Goal: Check status: Check status

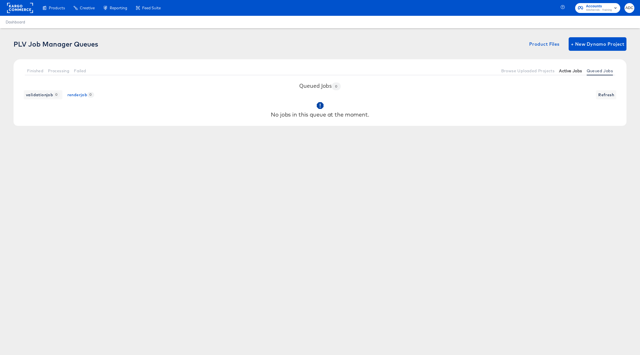
click at [483, 67] on button "Active Jobs" at bounding box center [570, 70] width 27 height 9
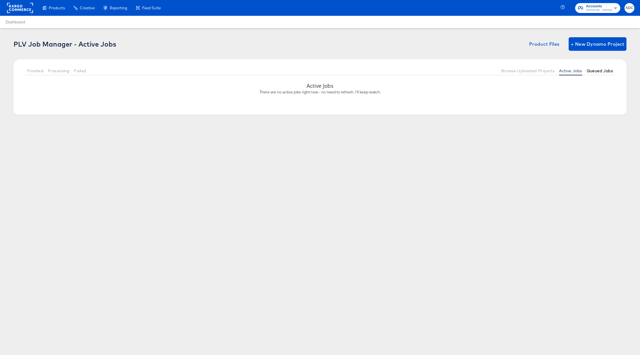
click at [483, 72] on span "Queued Jobs" at bounding box center [600, 71] width 26 height 5
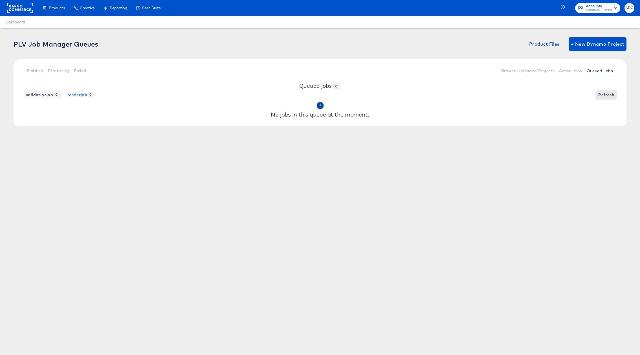
click at [483, 93] on span "Refresh" at bounding box center [607, 94] width 16 height 7
click at [483, 94] on span "Refresh" at bounding box center [607, 94] width 16 height 7
click at [483, 94] on div "validationjob 0 renderjob 0 Refresh" at bounding box center [320, 94] width 602 height 9
click at [483, 94] on span "Refresh" at bounding box center [607, 94] width 16 height 7
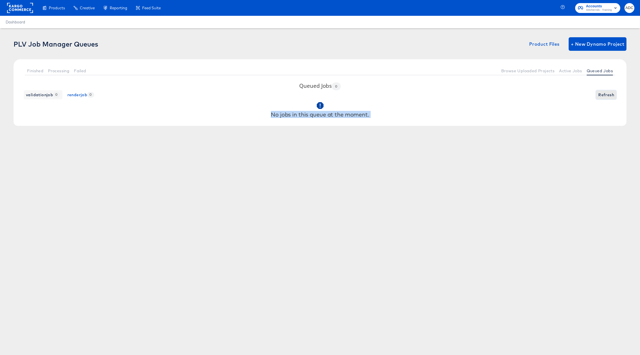
click at [483, 94] on span "Refresh" at bounding box center [607, 94] width 16 height 7
click at [483, 94] on span "Refreshing..." at bounding box center [602, 94] width 26 height 7
click at [483, 94] on span "Refresh" at bounding box center [607, 94] width 16 height 7
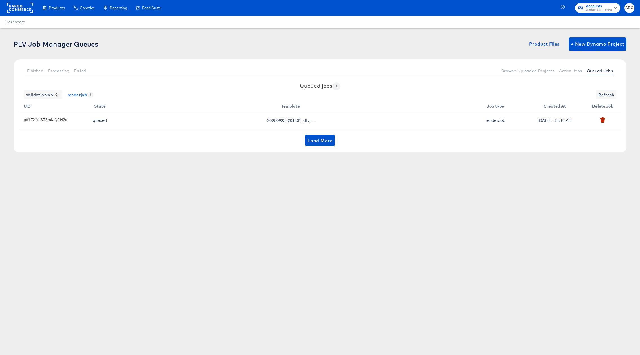
click at [435, 101] on th "Template" at bounding box center [292, 105] width 354 height 12
click at [126, 123] on td "20250923_201407_dtv_..." at bounding box center [292, 120] width 354 height 18
click at [79, 98] on span "renderjob 1" at bounding box center [80, 94] width 26 height 7
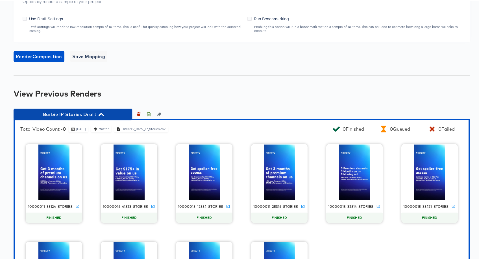
click at [98, 111] on span "Barbie IP Stories Draft" at bounding box center [72, 113] width 113 height 8
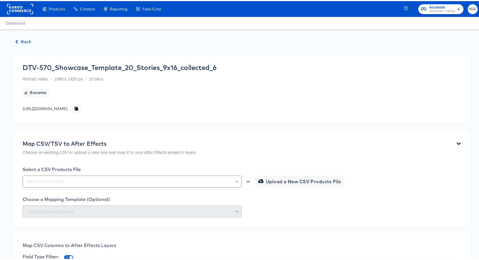
click at [25, 40] on span "Back" at bounding box center [23, 40] width 15 height 7
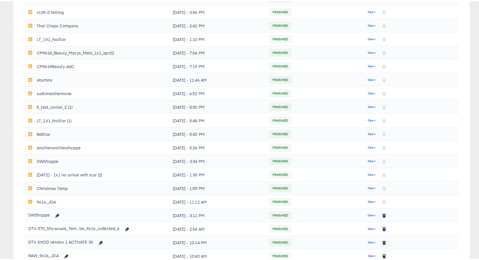
scroll to position [156, 0]
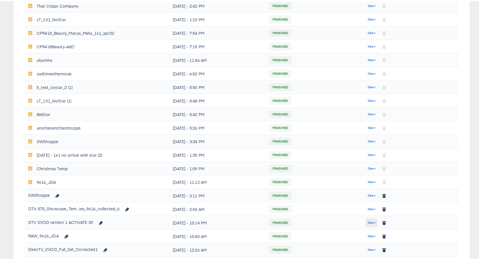
click at [367, 222] on span "Open" at bounding box center [371, 221] width 8 height 5
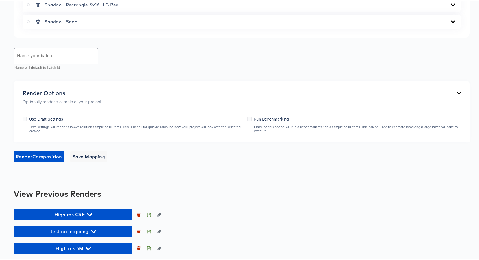
scroll to position [743, 0]
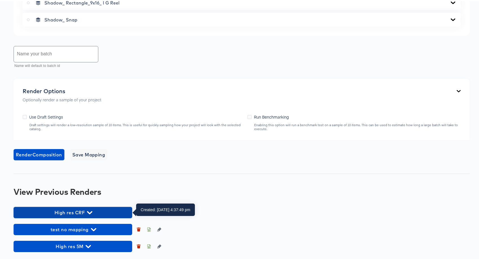
click at [72, 208] on span "High res CRF" at bounding box center [72, 211] width 113 height 8
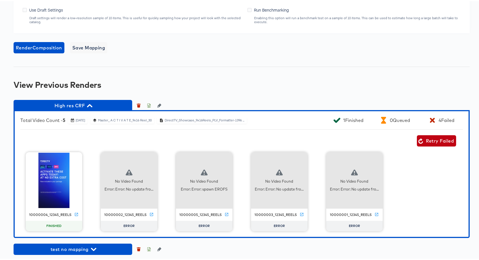
scroll to position [869, 0]
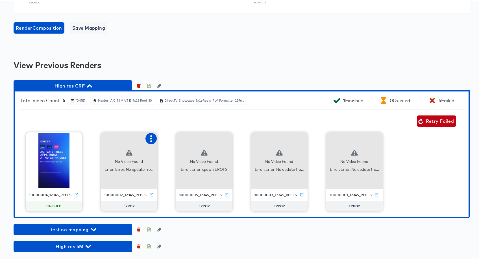
click at [150, 138] on icon "button" at bounding box center [151, 137] width 7 height 7
click at [166, 135] on div "Retry" at bounding box center [171, 137] width 11 height 5
click at [201, 168] on div "Error: Error: spawn EROFS" at bounding box center [204, 168] width 47 height 5
click at [225, 132] on button "button" at bounding box center [225, 137] width 11 height 11
click at [250, 140] on div "Retry" at bounding box center [254, 136] width 42 height 11
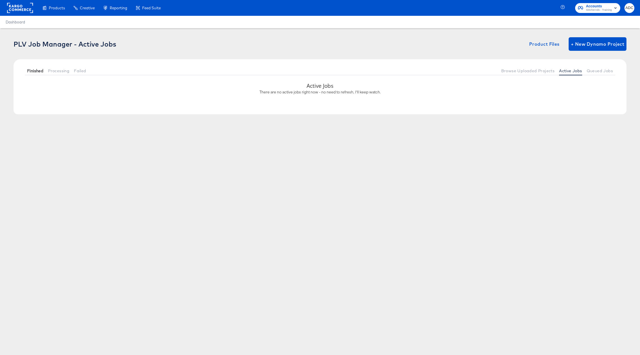
click at [40, 70] on span "Finished" at bounding box center [35, 71] width 16 height 5
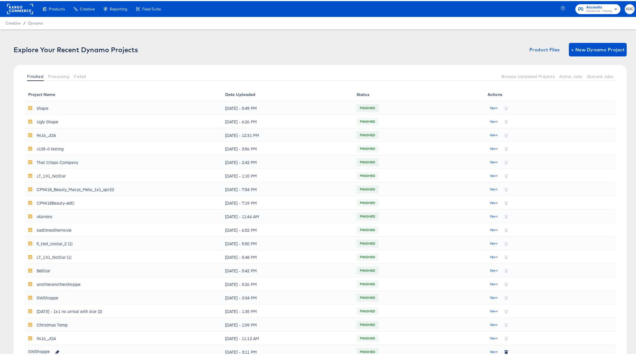
scroll to position [147, 0]
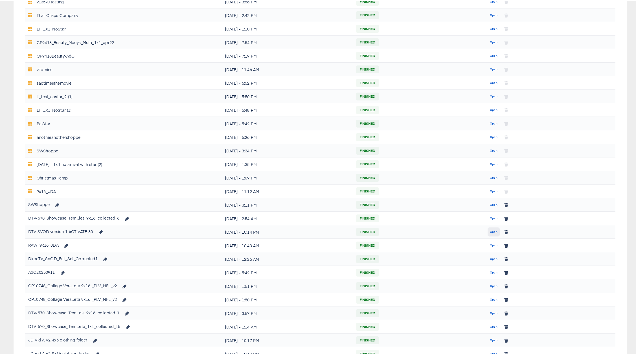
click at [488, 232] on button "Open" at bounding box center [494, 230] width 12 height 9
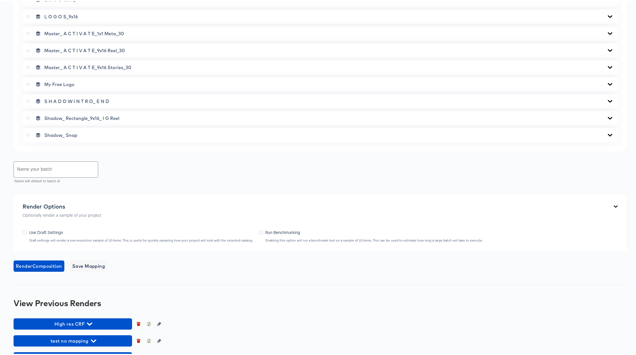
scroll to position [645, 0]
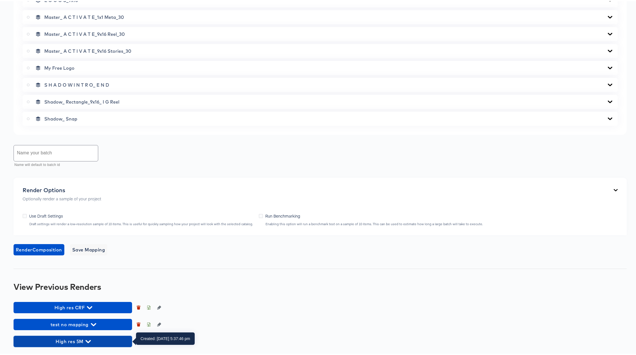
click at [72, 344] on span "High res 5M" at bounding box center [72, 340] width 113 height 8
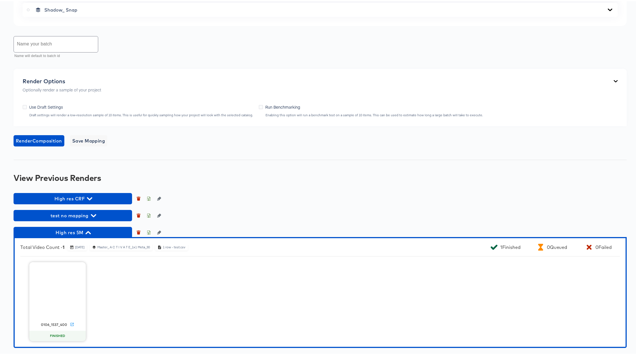
scroll to position [755, 0]
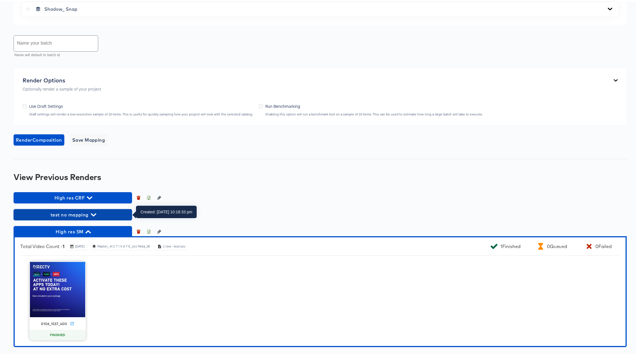
click at [91, 213] on icon "button" at bounding box center [93, 213] width 5 height 5
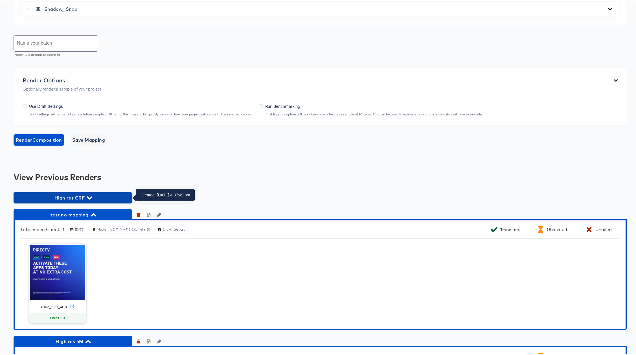
click at [100, 198] on span "High res CRF" at bounding box center [72, 197] width 113 height 8
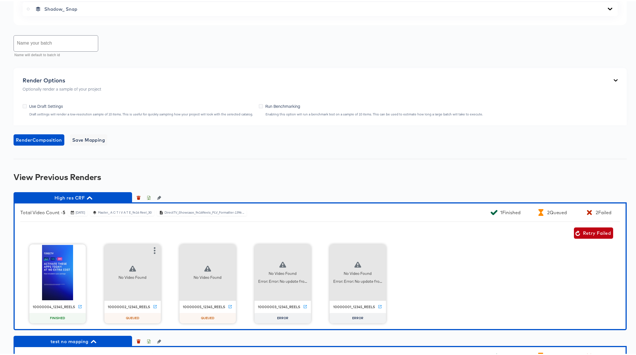
click at [151, 244] on button "button" at bounding box center [154, 249] width 11 height 11
click at [173, 249] on div "Set as failed" at bounding box center [178, 249] width 24 height 5
click at [154, 249] on icon "button" at bounding box center [155, 249] width 2 height 7
click at [179, 249] on div "Set as failed" at bounding box center [178, 249] width 24 height 5
click at [154, 248] on icon "button" at bounding box center [154, 249] width 7 height 7
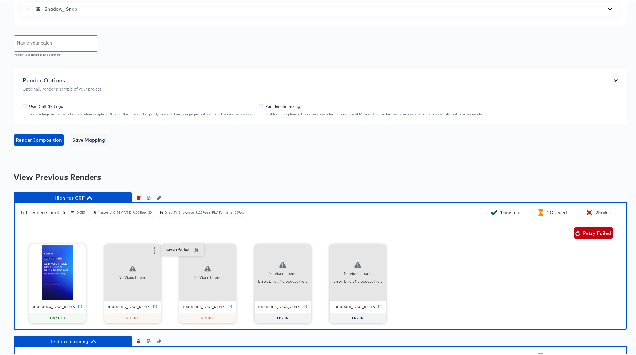
click at [171, 251] on div "Set as failed" at bounding box center [178, 249] width 24 height 5
click at [154, 249] on icon "button" at bounding box center [155, 249] width 2 height 7
click at [303, 249] on icon "button" at bounding box center [304, 249] width 7 height 7
click at [324, 247] on div "Retry" at bounding box center [325, 249] width 11 height 5
click at [523, 271] on div "10000004_12345_reels FINISHED No Video Found 10000002_12345_reels QUEUED No Vid…" at bounding box center [320, 282] width 600 height 79
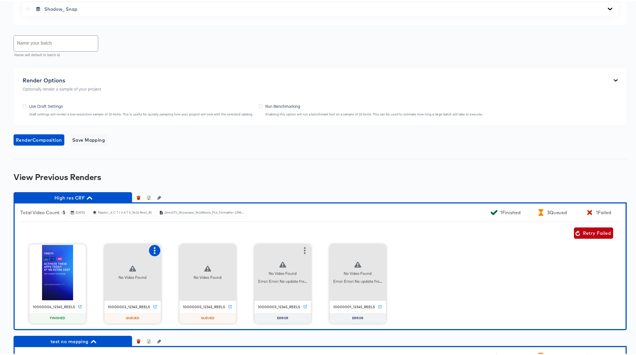
click at [154, 251] on icon "button" at bounding box center [154, 249] width 7 height 7
click at [170, 250] on div "Set as failed" at bounding box center [178, 249] width 24 height 5
